Goal: Task Accomplishment & Management: Manage account settings

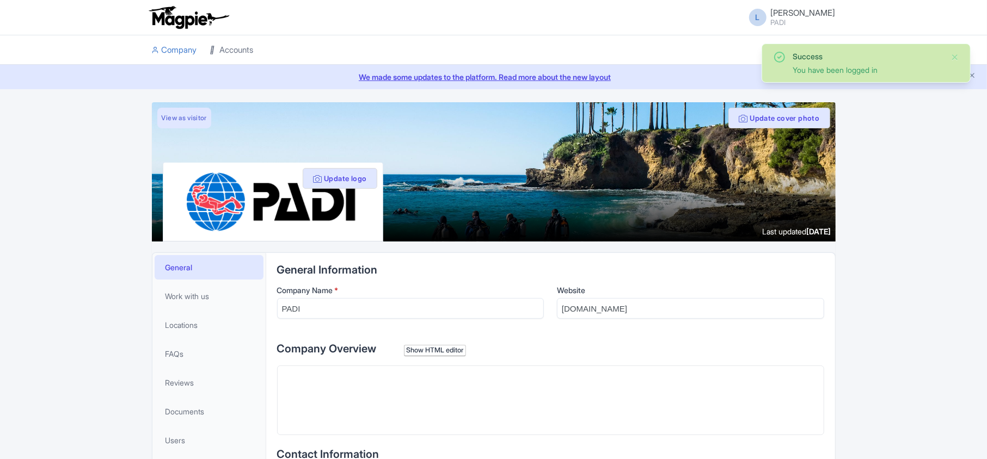
click at [231, 51] on link "Accounts" at bounding box center [232, 50] width 44 height 30
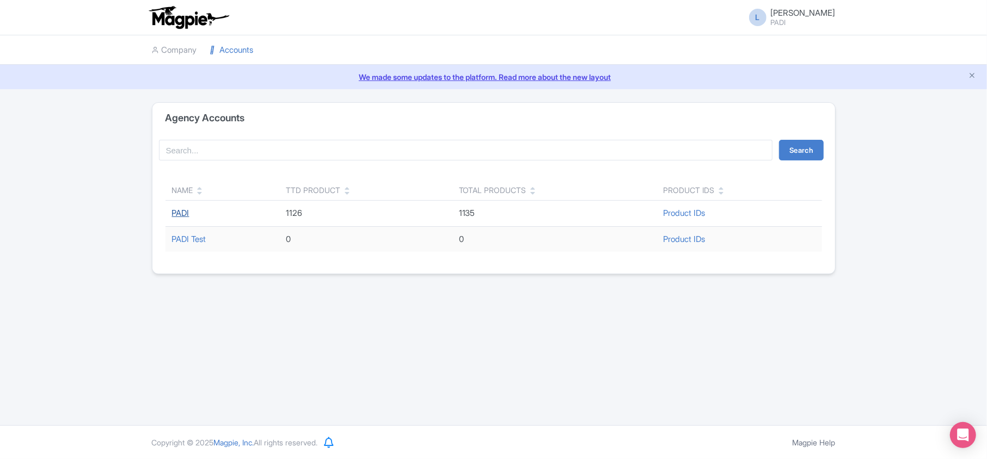
click at [173, 212] on link "PADI" at bounding box center [180, 213] width 17 height 10
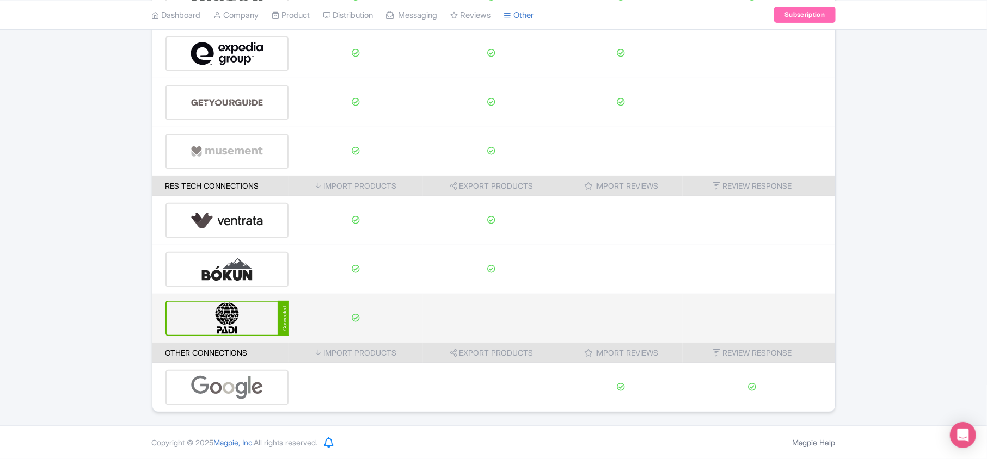
scroll to position [171, 0]
click at [246, 316] on img at bounding box center [226, 318] width 73 height 33
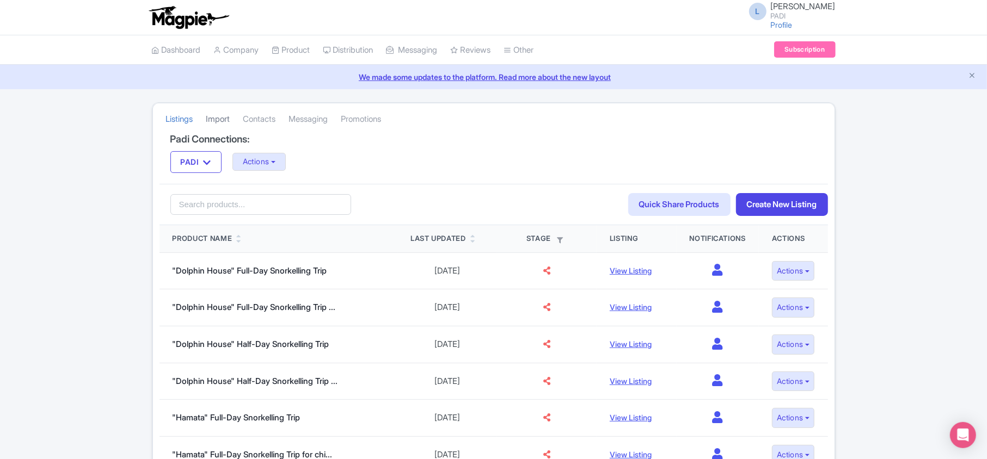
click at [224, 118] on link "Import" at bounding box center [218, 119] width 24 height 30
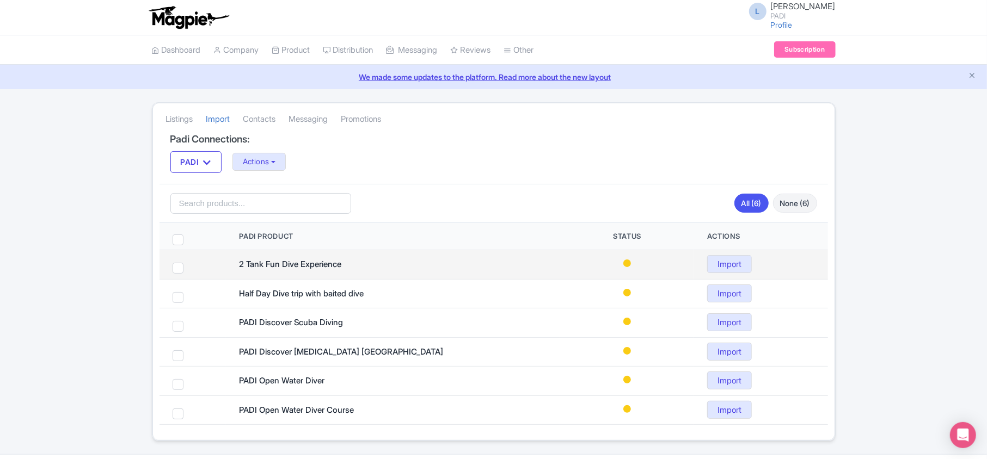
scroll to position [32, 0]
